Goal: Information Seeking & Learning: Learn about a topic

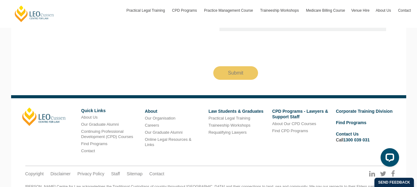
scroll to position [1187, 0]
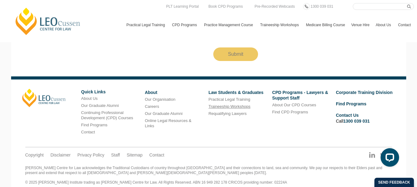
click at [218, 104] on link "Traineeship Workshops" at bounding box center [229, 106] width 42 height 5
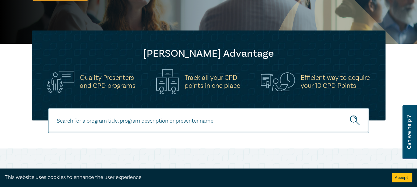
scroll to position [328, 0]
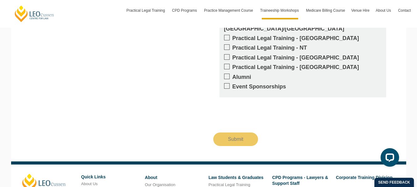
scroll to position [653, 0]
